Goal: Task Accomplishment & Management: Use online tool/utility

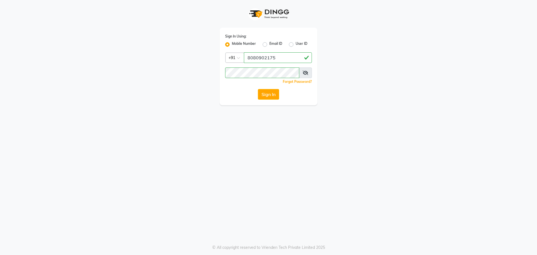
click at [275, 91] on button "Sign In" at bounding box center [268, 94] width 21 height 11
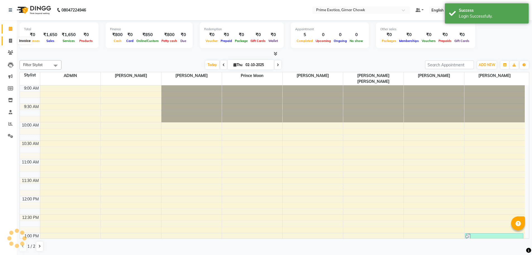
click at [11, 40] on icon at bounding box center [10, 41] width 3 height 4
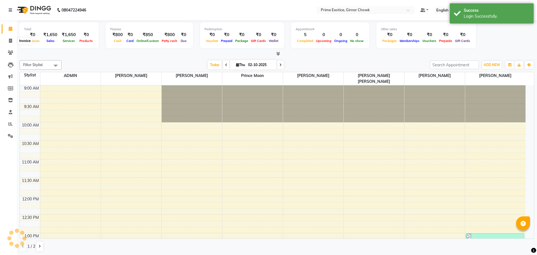
select select "service"
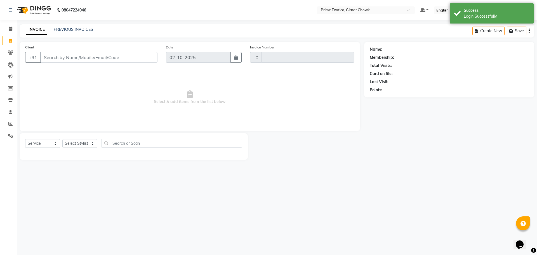
click at [73, 61] on input "Client" at bounding box center [98, 57] width 117 height 11
type input "1101"
select select "5796"
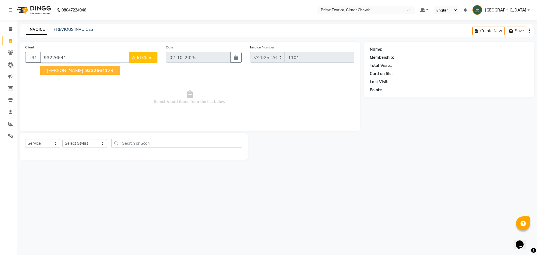
click at [84, 71] on ngb-highlight "93226641 28" at bounding box center [98, 70] width 29 height 6
type input "9322664128"
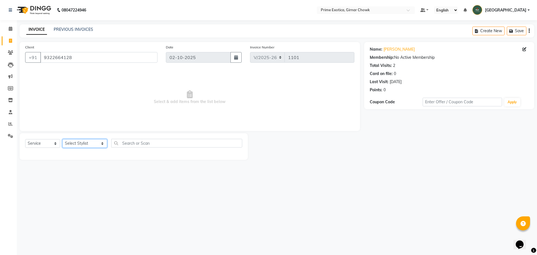
click at [84, 144] on select "Select Stylist [PERSON_NAME] ADMIN [PERSON_NAME] [PERSON_NAME] [PERSON_NAME] [P…" at bounding box center [84, 143] width 45 height 9
select select "91075"
click at [62, 139] on select "Select Stylist [PERSON_NAME] ADMIN [PERSON_NAME] [PERSON_NAME] [PERSON_NAME] [P…" at bounding box center [84, 143] width 45 height 9
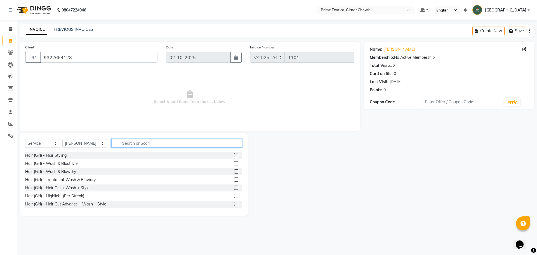
click at [118, 143] on input "text" at bounding box center [176, 143] width 131 height 9
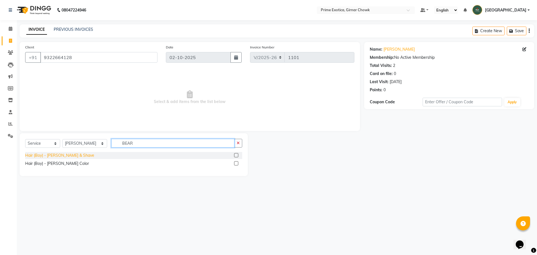
type input "BEAR"
click at [60, 155] on div "Hair (Boy) - [PERSON_NAME] & Shave" at bounding box center [59, 155] width 69 height 6
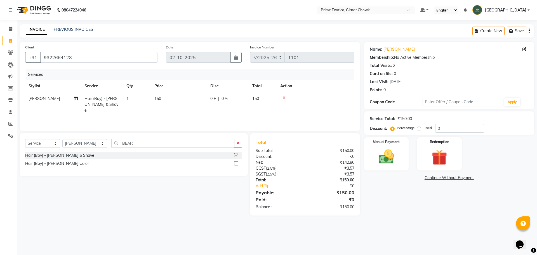
checkbox input "false"
click at [377, 156] on img at bounding box center [386, 156] width 26 height 18
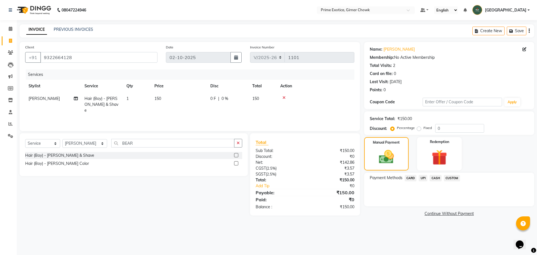
click at [423, 177] on span "UPI" at bounding box center [422, 178] width 9 height 6
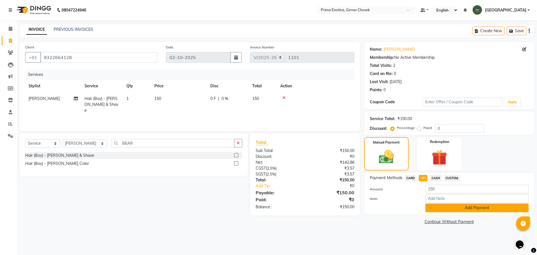
click at [443, 206] on button "Add Payment" at bounding box center [476, 207] width 103 height 9
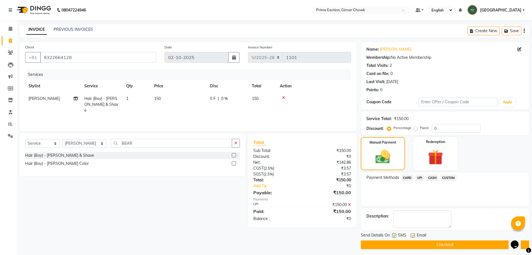
click at [436, 244] on button "Checkout" at bounding box center [445, 244] width 169 height 9
